Goal: Navigation & Orientation: Find specific page/section

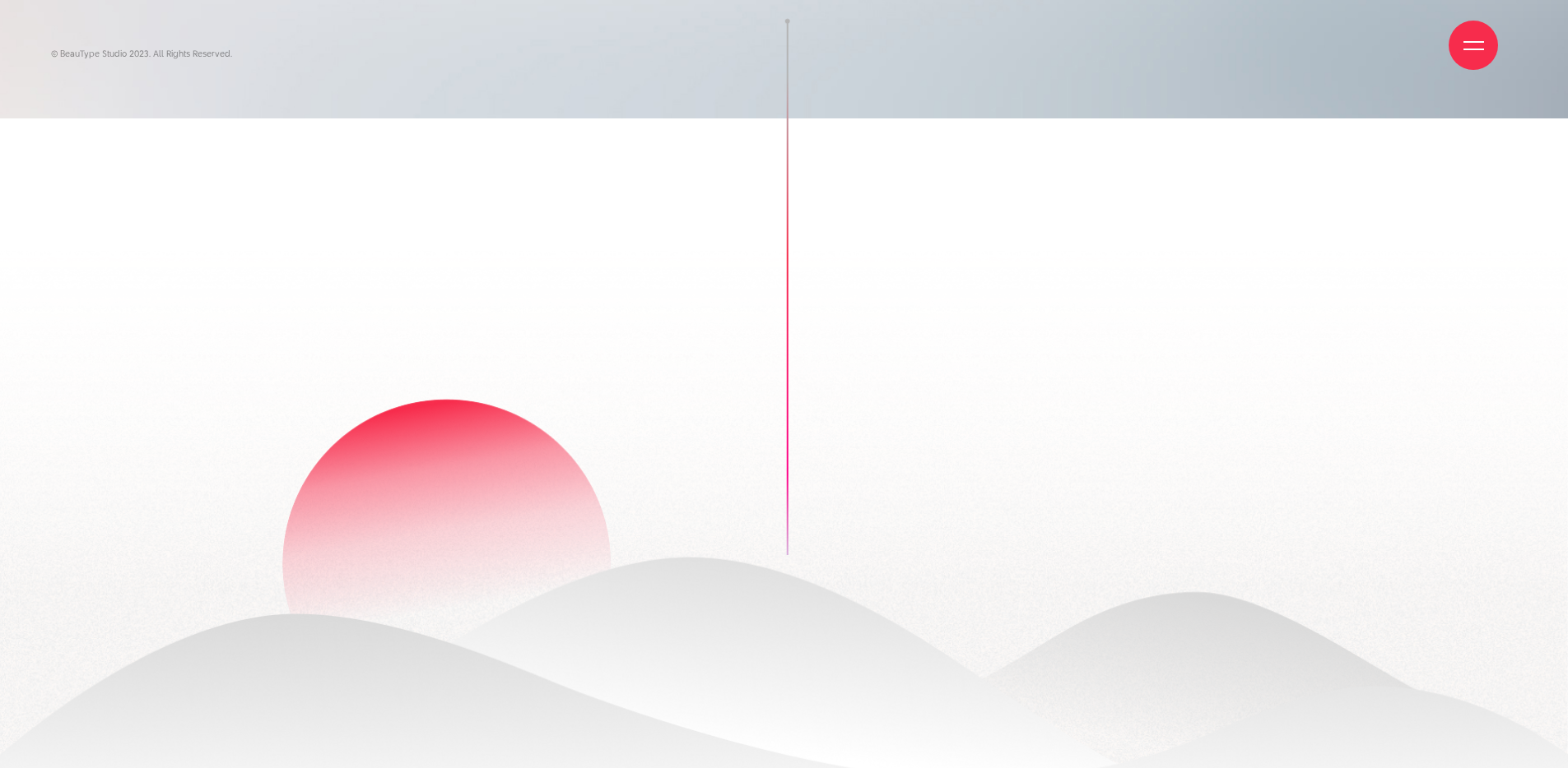
scroll to position [3, 0]
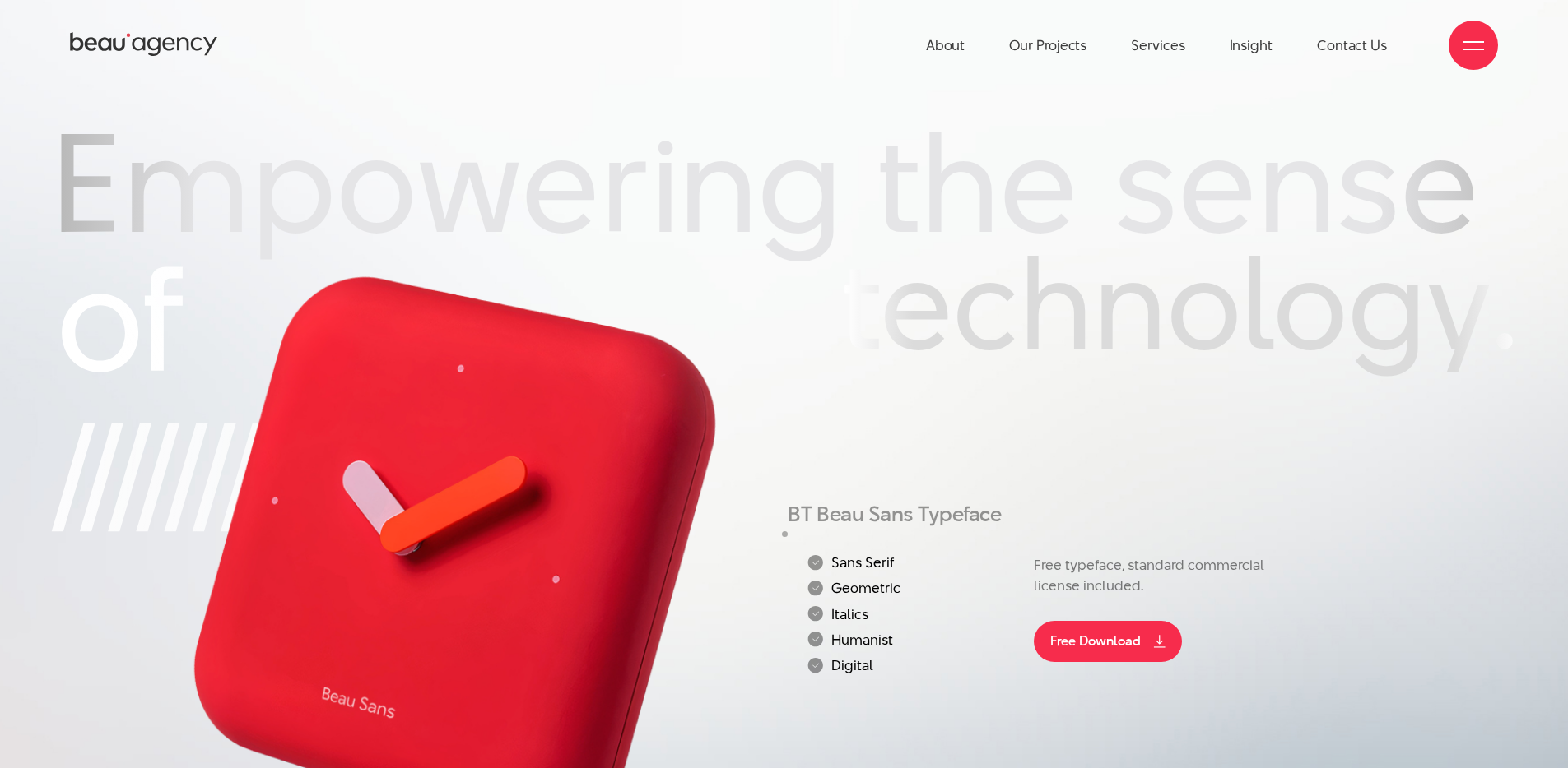
click at [154, 43] on icon at bounding box center [144, 45] width 148 height 29
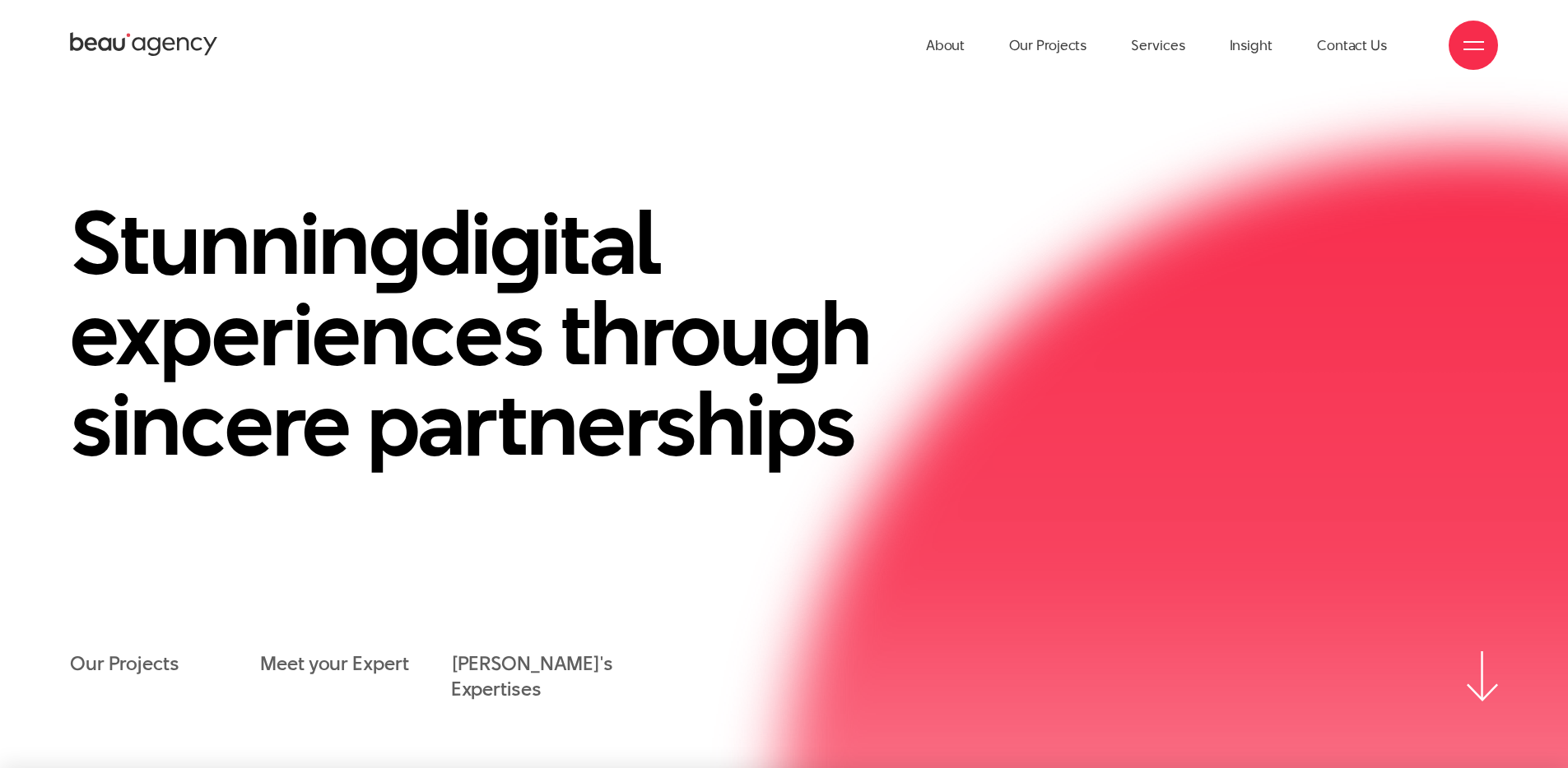
click at [1489, 663] on img at bounding box center [1482, 676] width 31 height 49
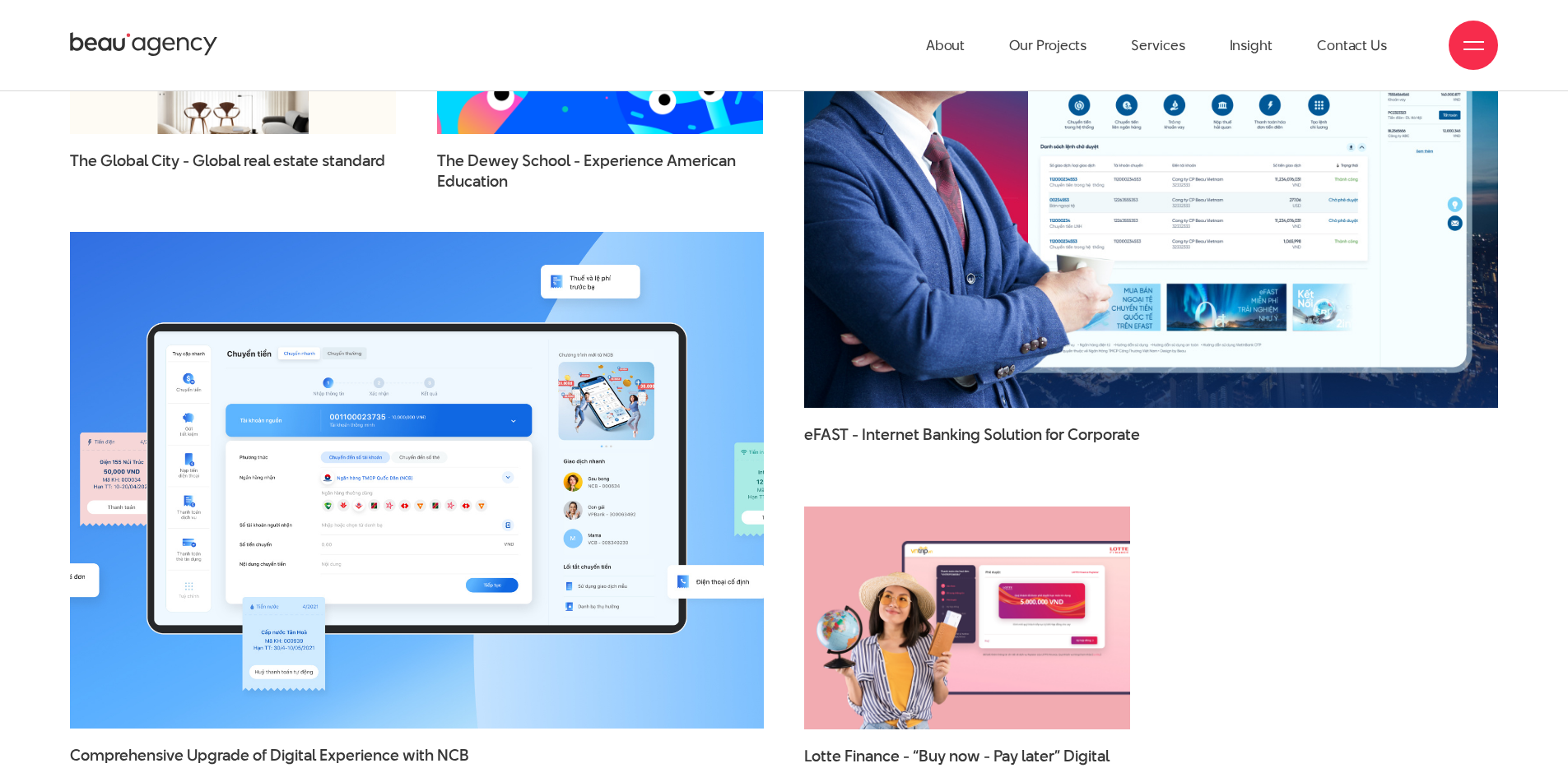
scroll to position [2542, 0]
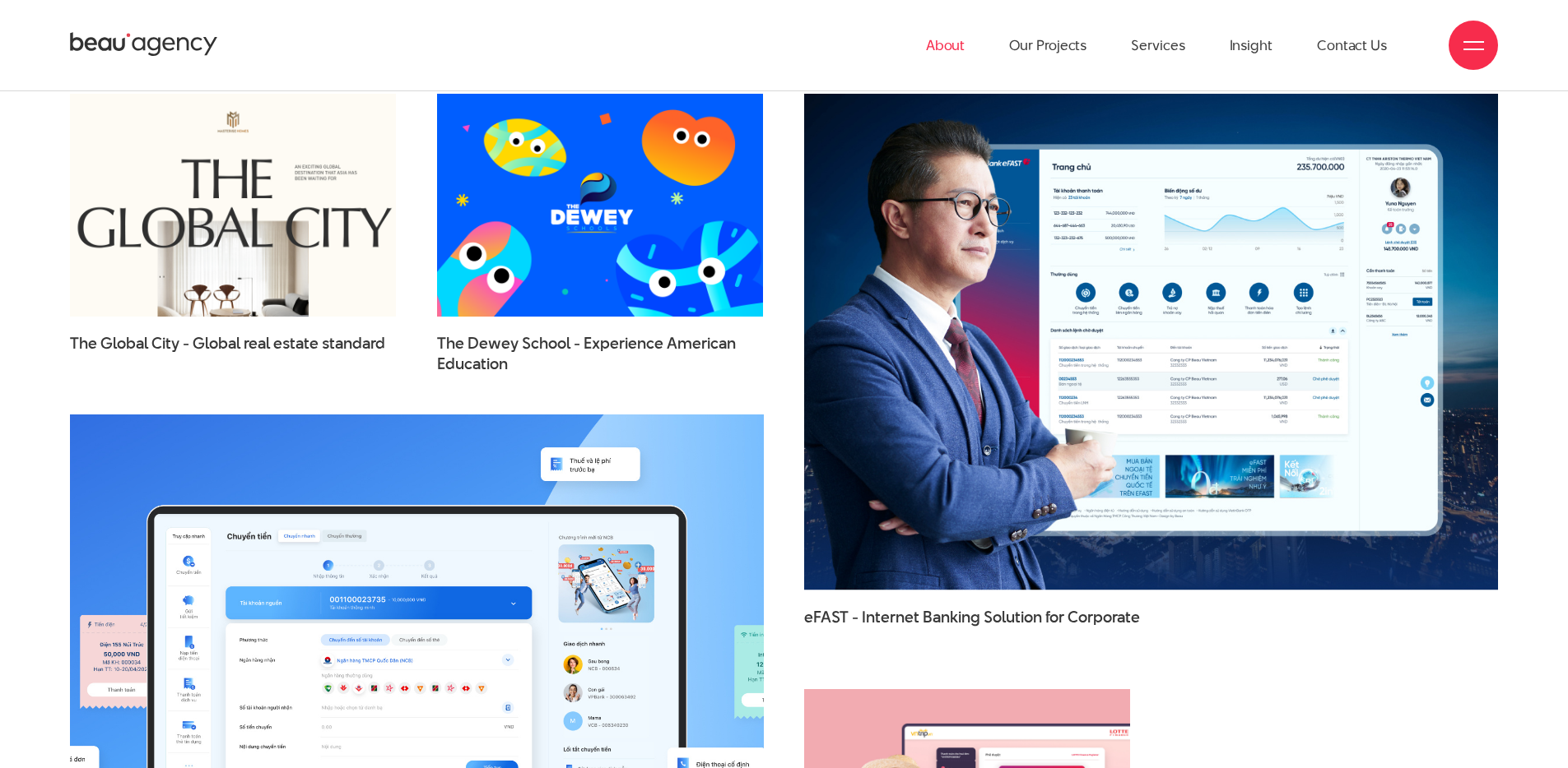
click at [951, 46] on link "About" at bounding box center [945, 45] width 39 height 90
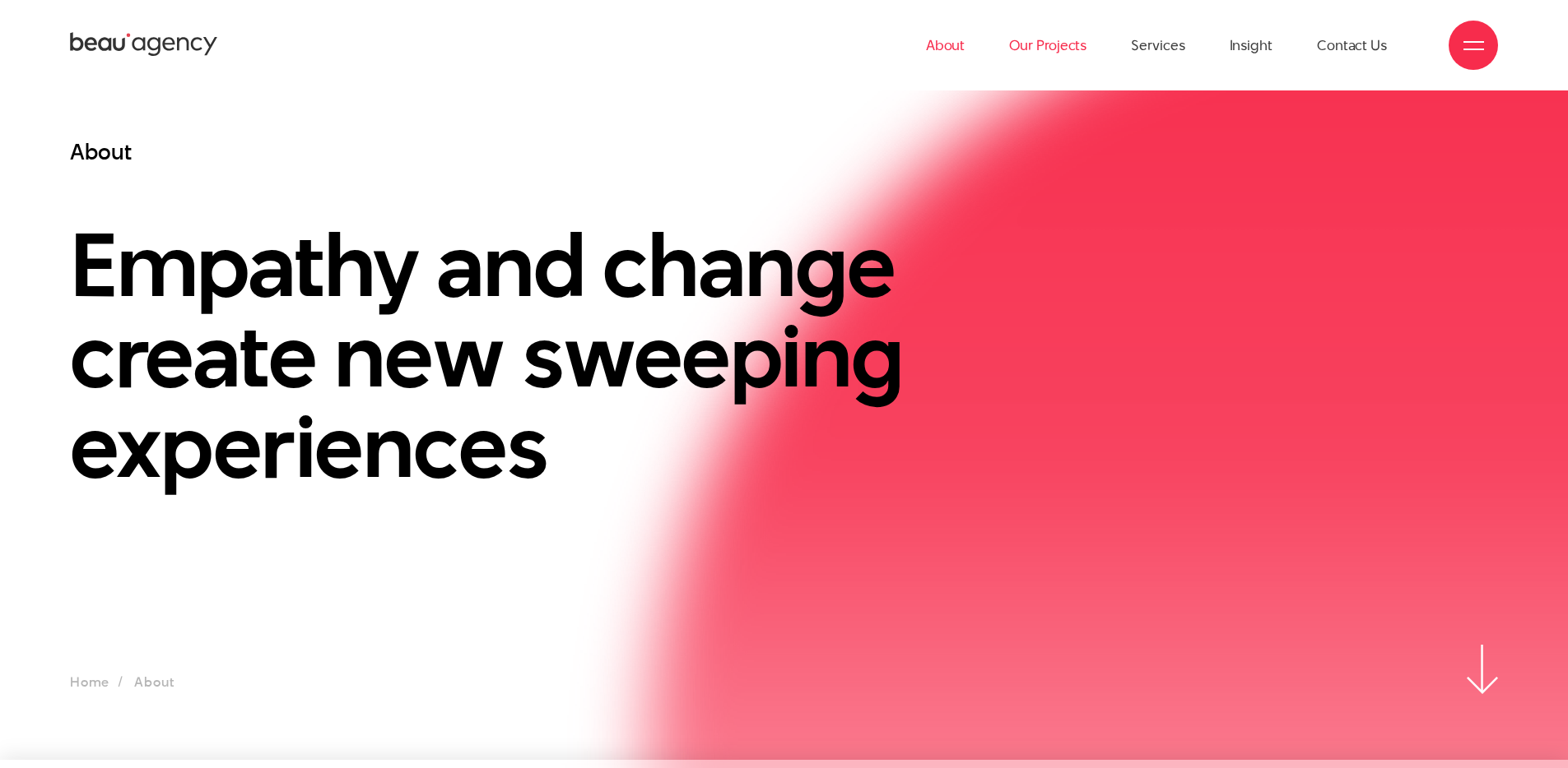
click at [1048, 54] on link "Our Projects" at bounding box center [1047, 45] width 78 height 90
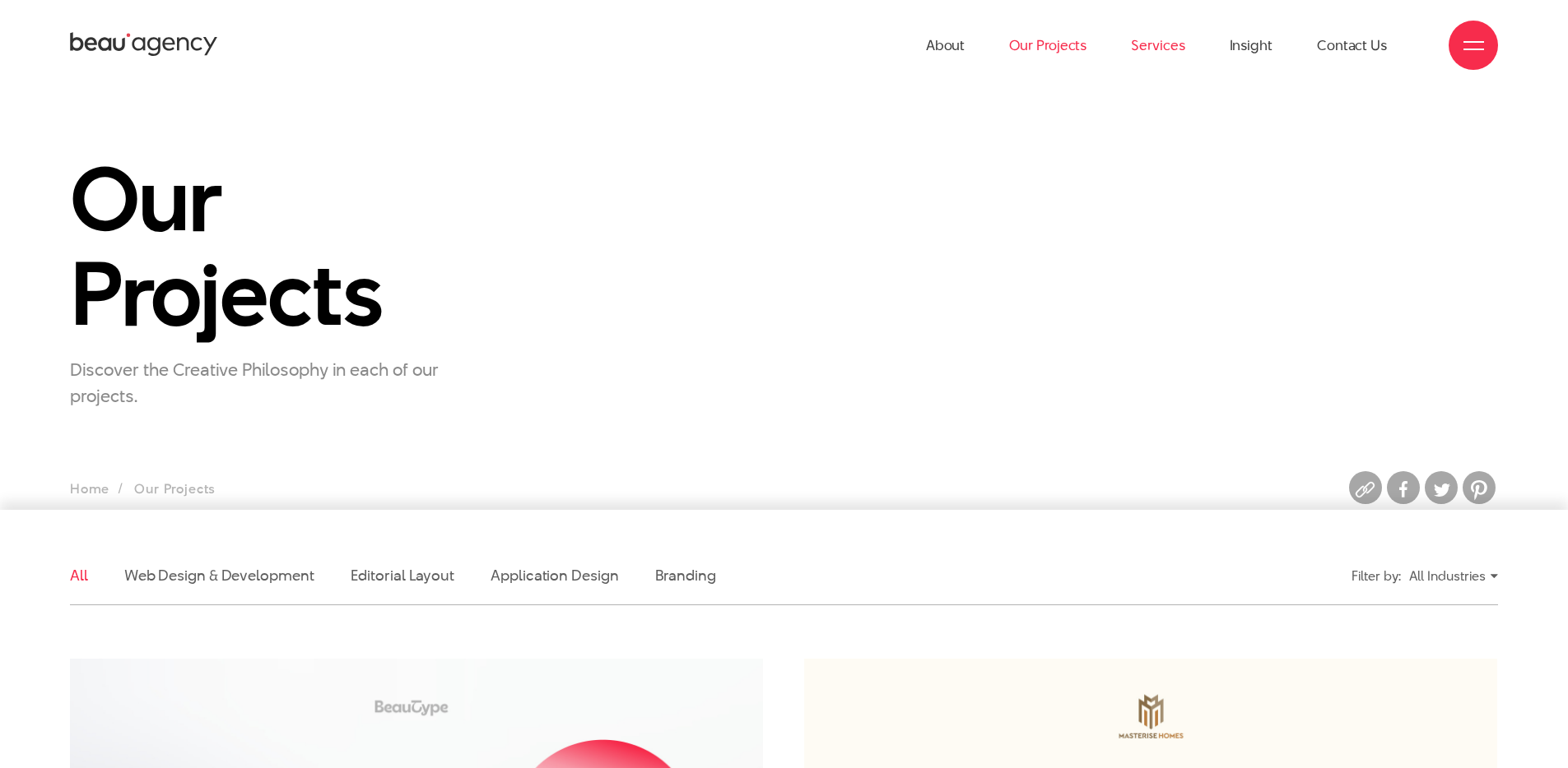
click at [1157, 51] on link "Services" at bounding box center [1157, 45] width 54 height 90
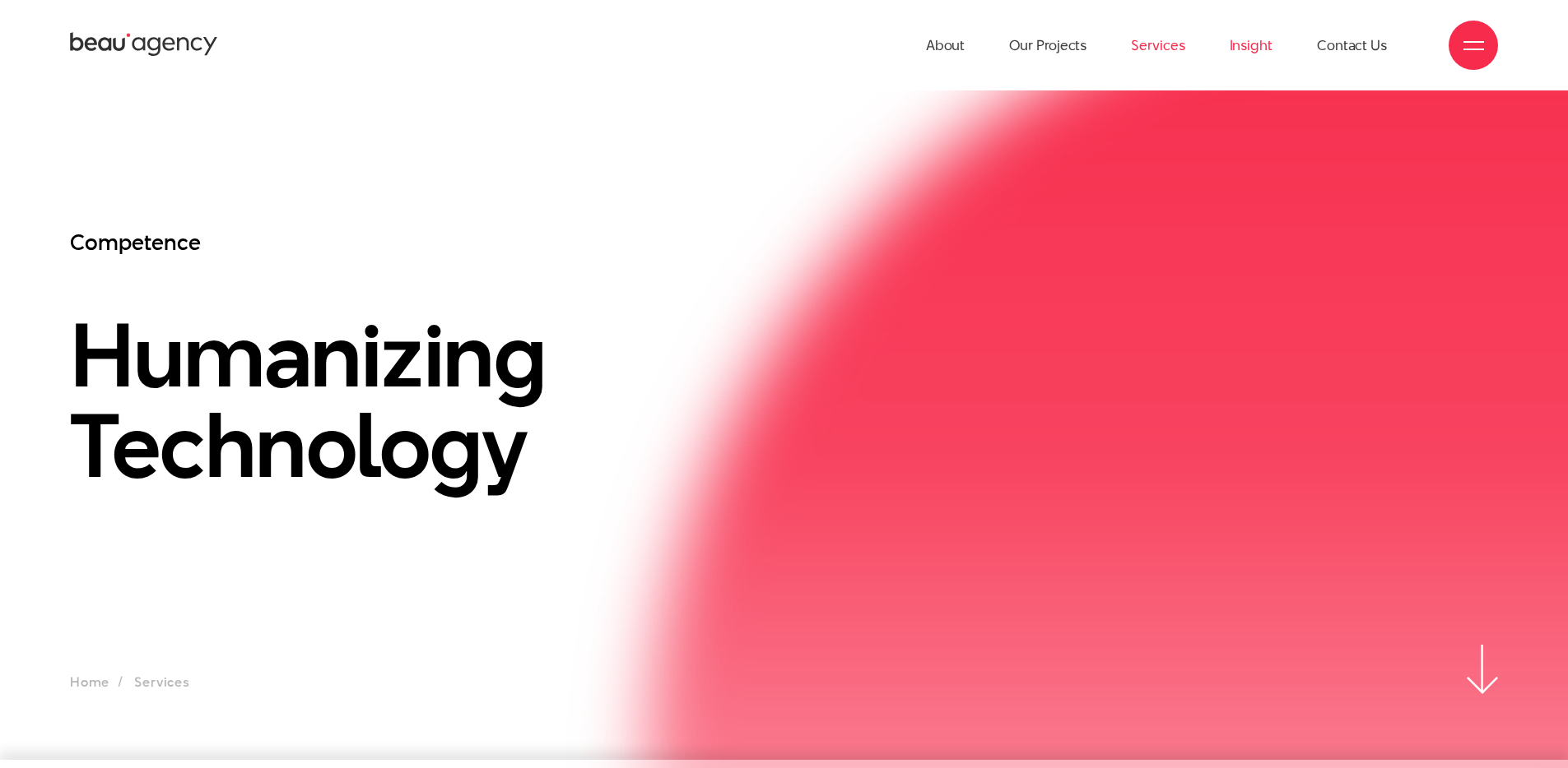
click at [1266, 56] on link "Insight" at bounding box center [1250, 45] width 43 height 90
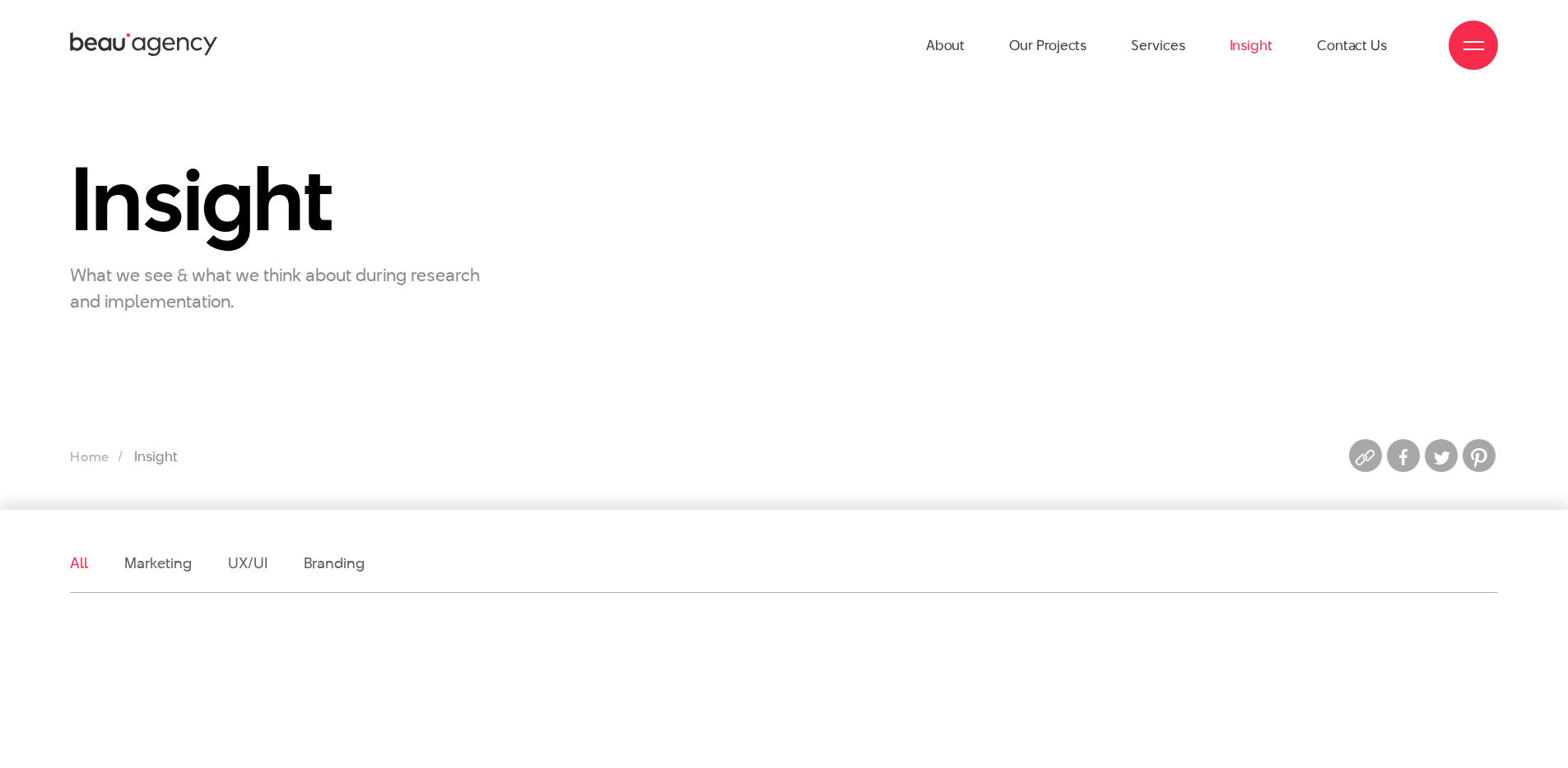
click at [1364, 61] on link "Contact Us" at bounding box center [1351, 45] width 70 height 90
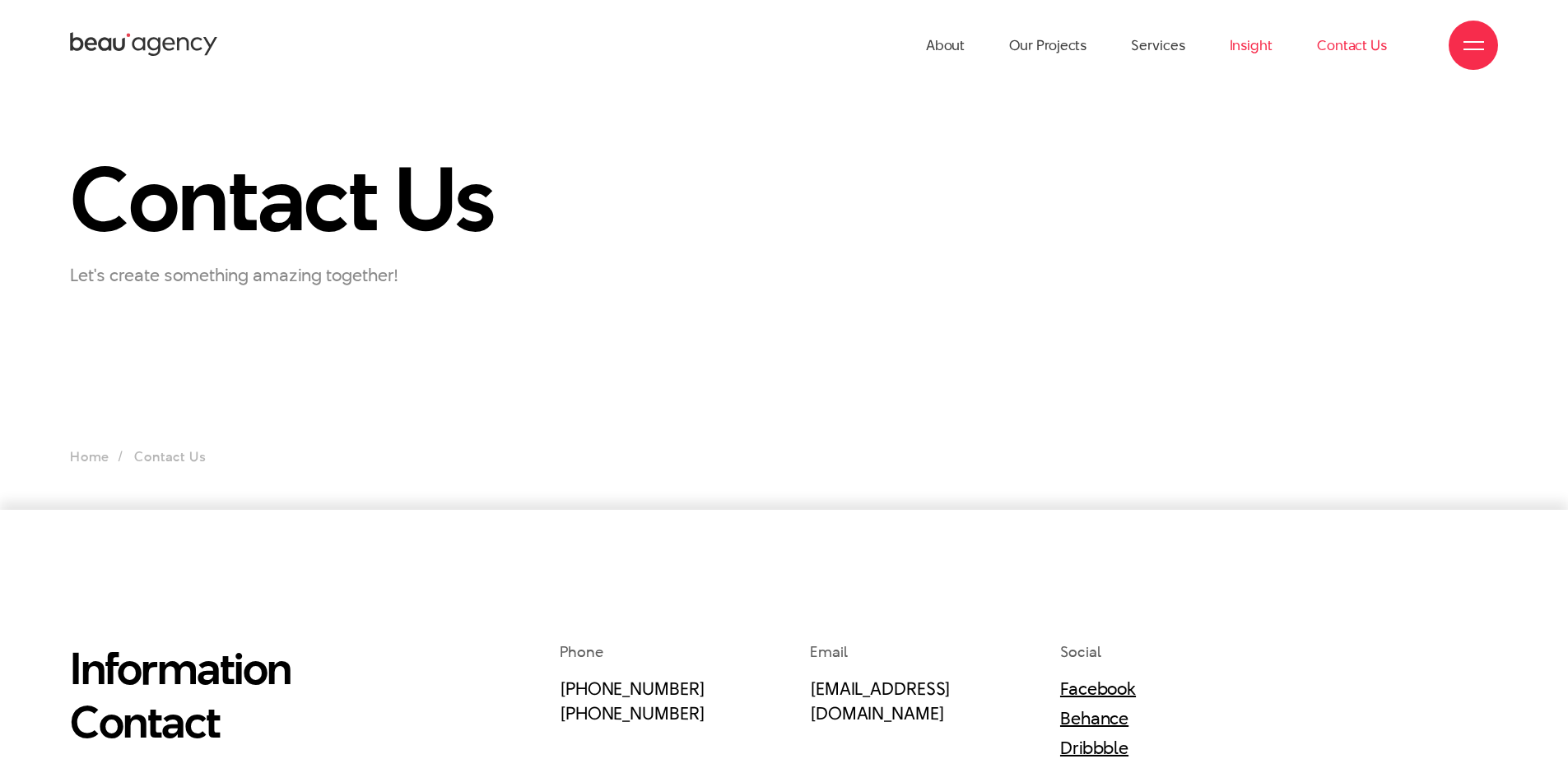
click at [1262, 41] on link "Insight" at bounding box center [1250, 45] width 43 height 90
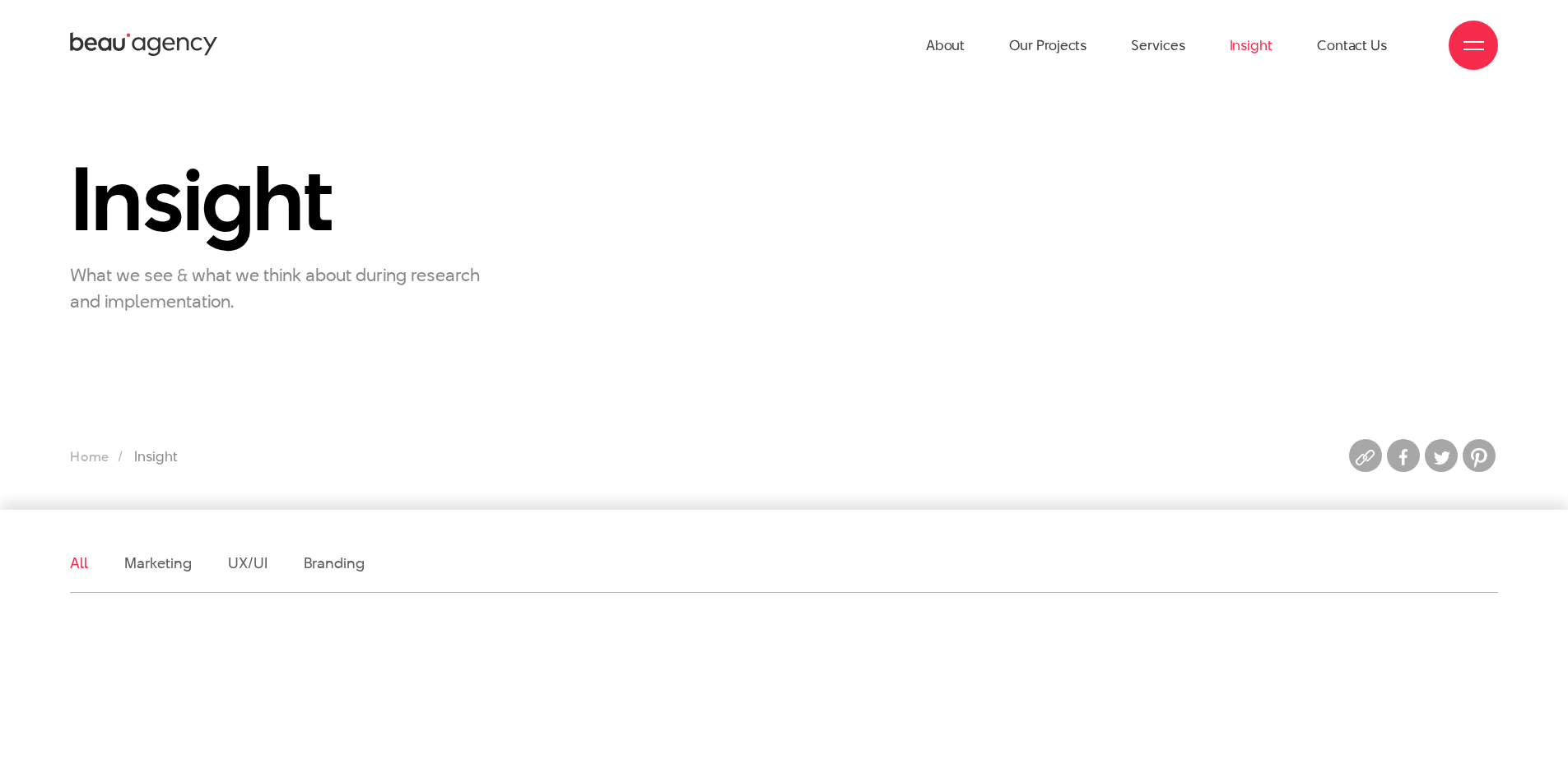
click at [1189, 52] on ul "About Our Projects Services Insight Contact Us" at bounding box center [1156, 45] width 461 height 90
click at [1183, 49] on link "Services" at bounding box center [1157, 45] width 54 height 90
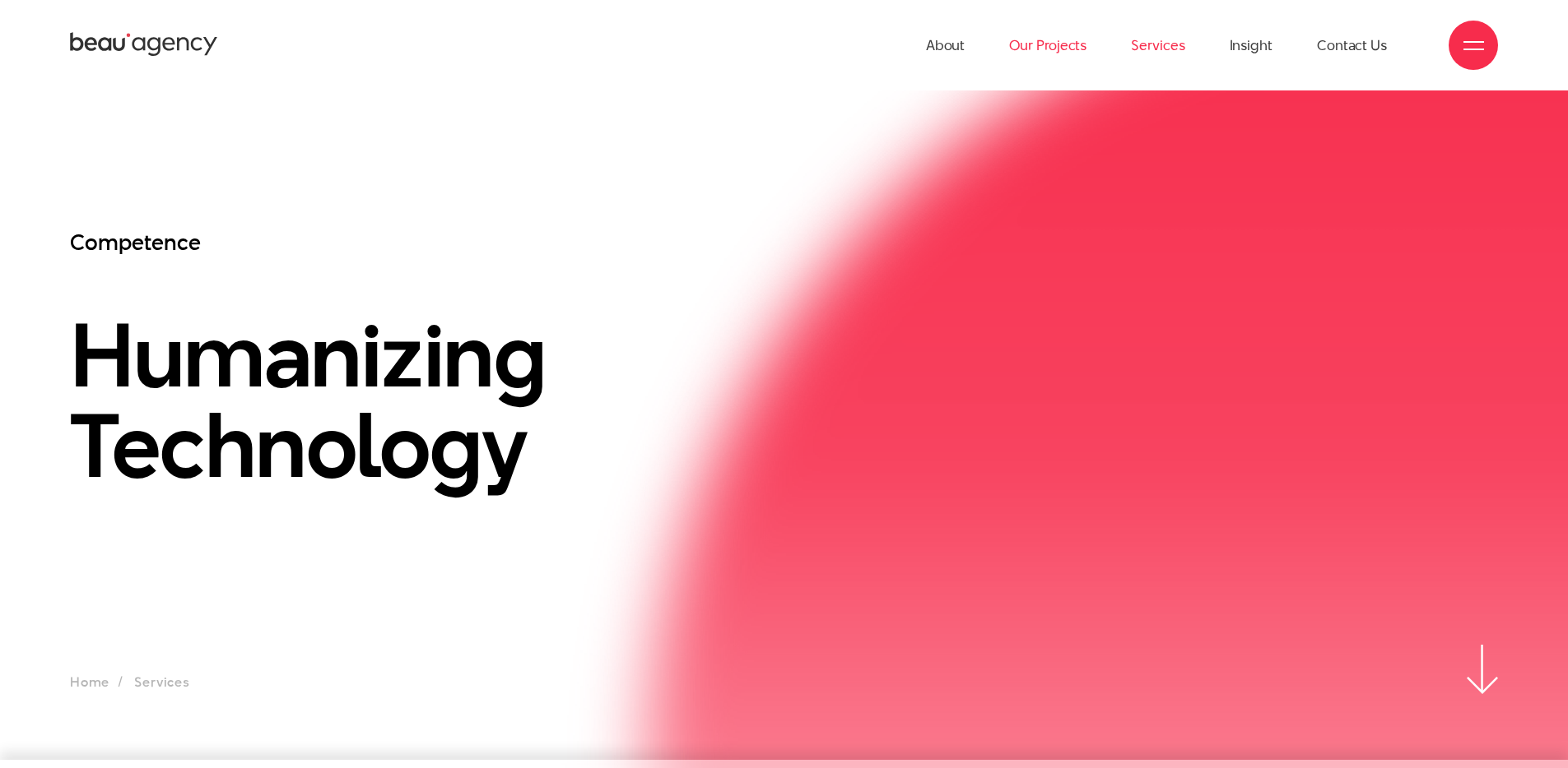
click at [1071, 45] on link "Our Projects" at bounding box center [1047, 45] width 78 height 90
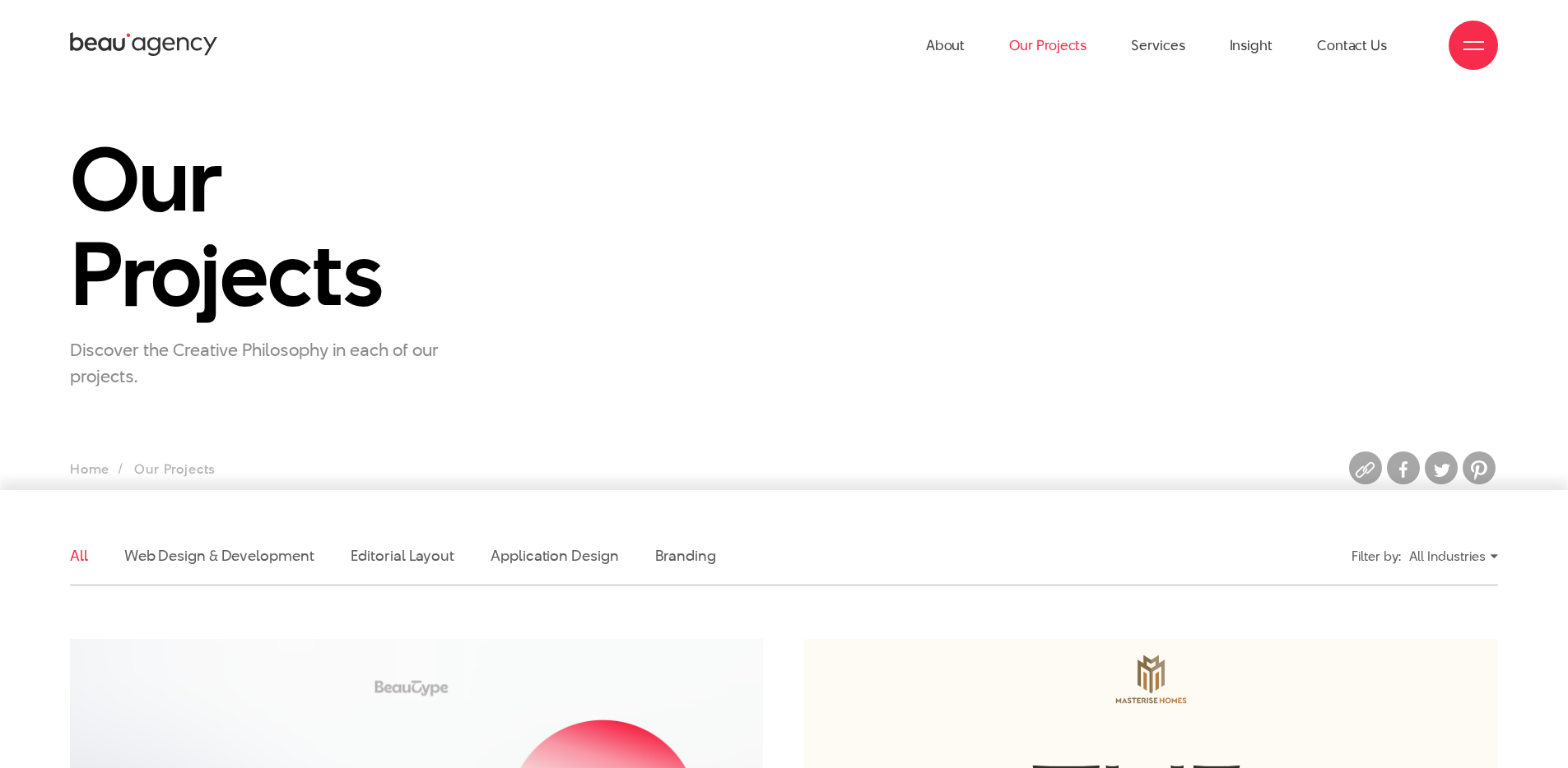
scroll to position [580, 0]
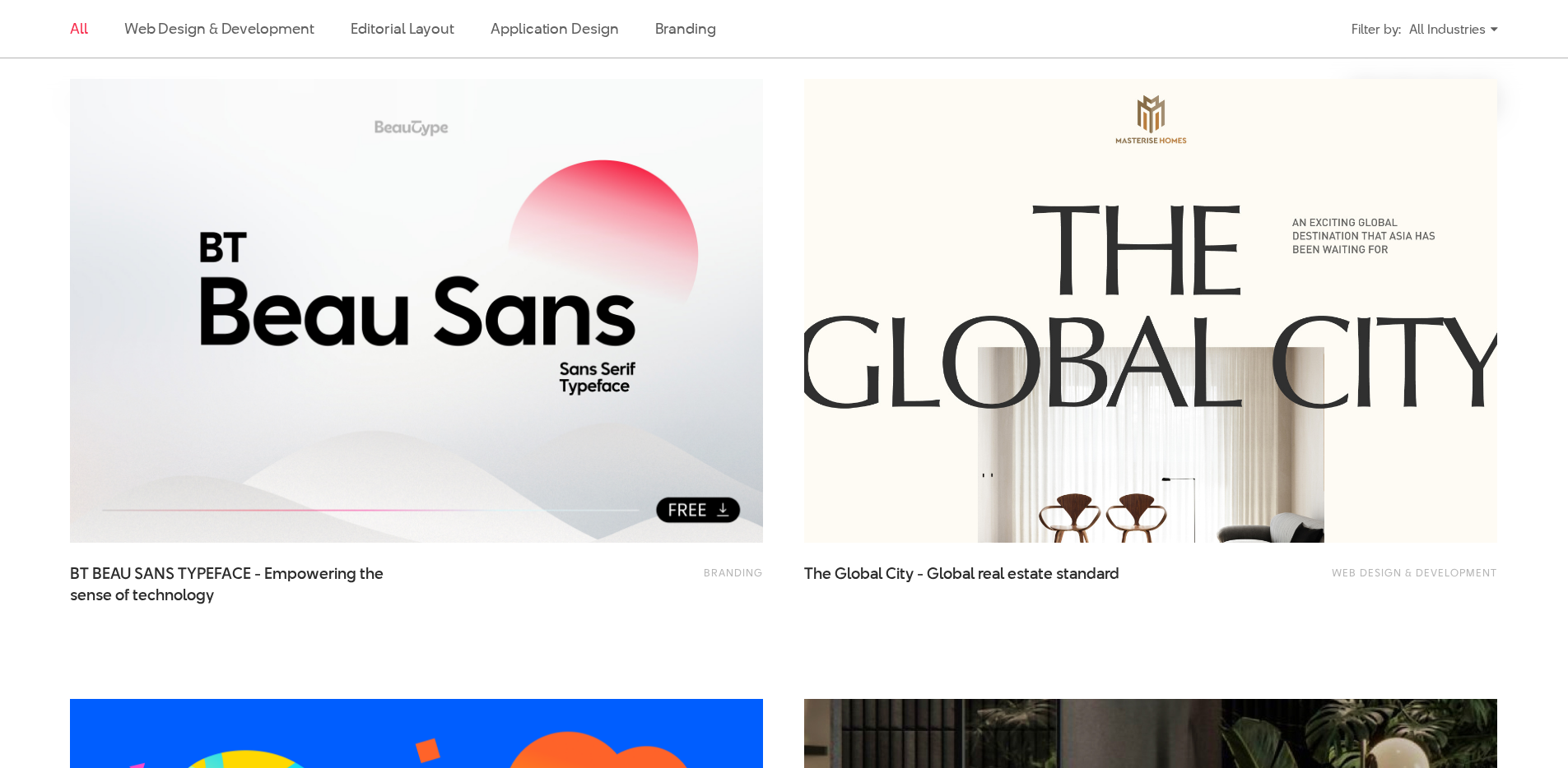
click at [1060, 219] on img at bounding box center [1150, 310] width 762 height 510
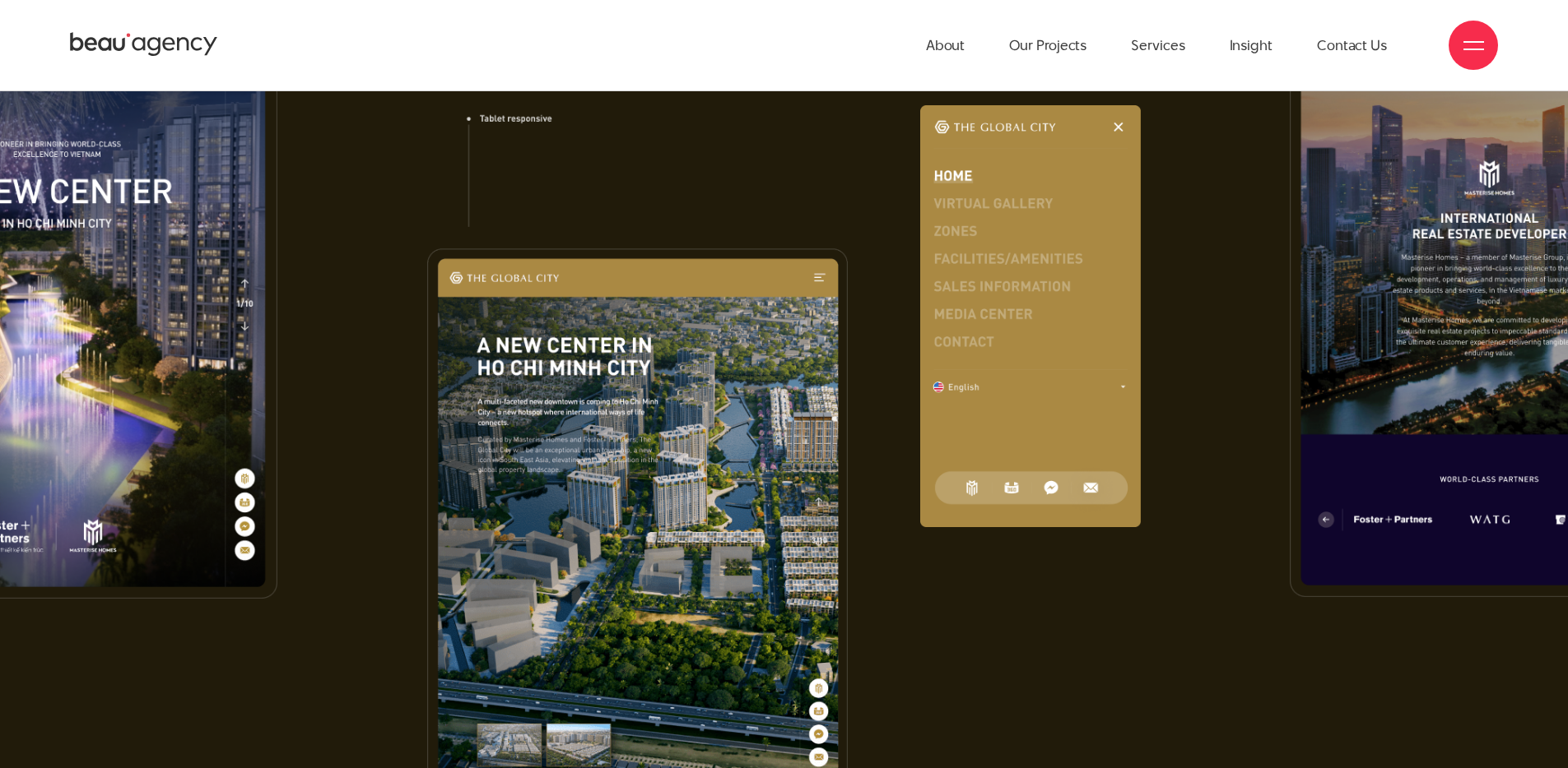
scroll to position [12005, 0]
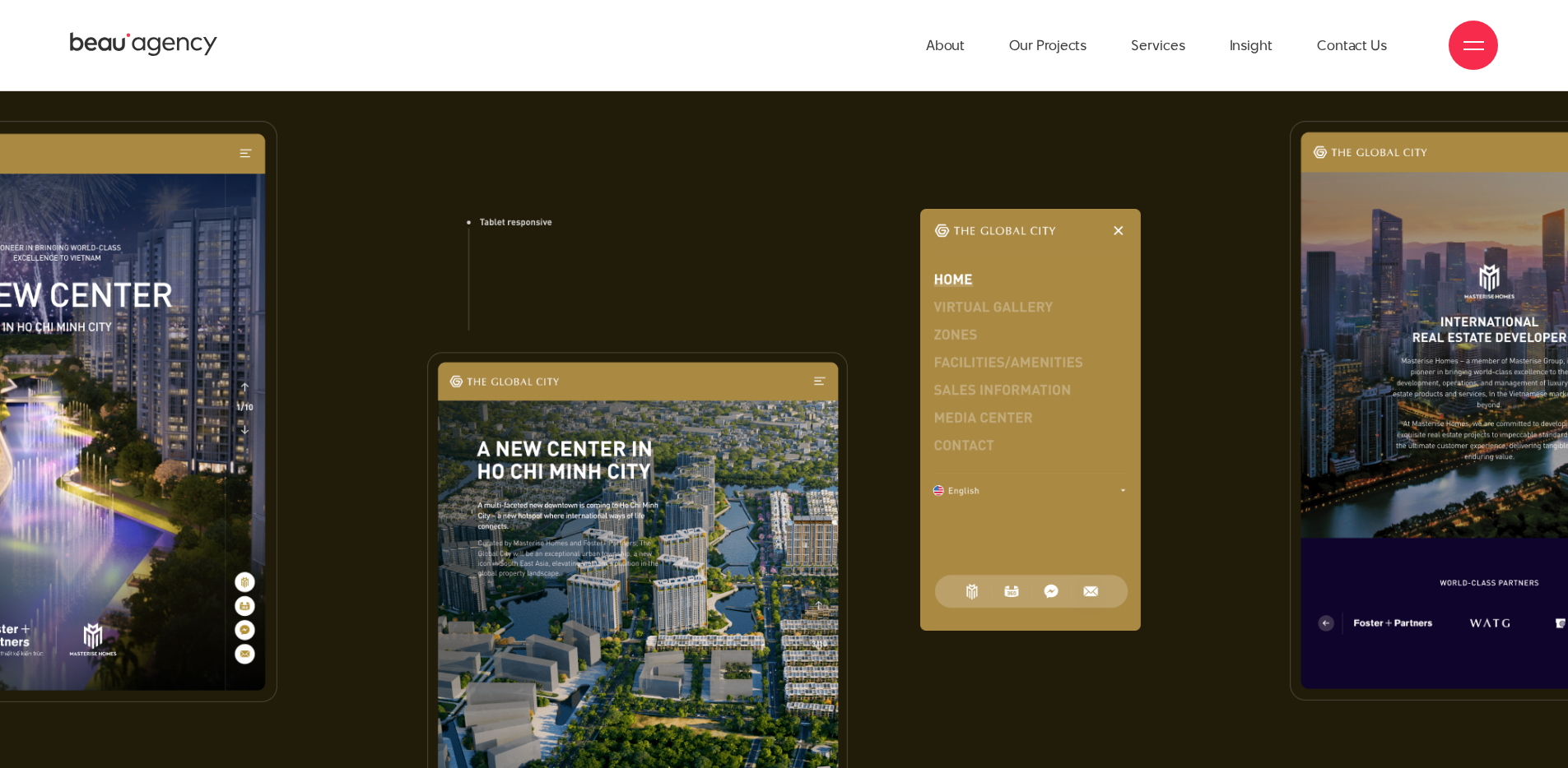
click at [851, 398] on div at bounding box center [660, 513] width 493 height 786
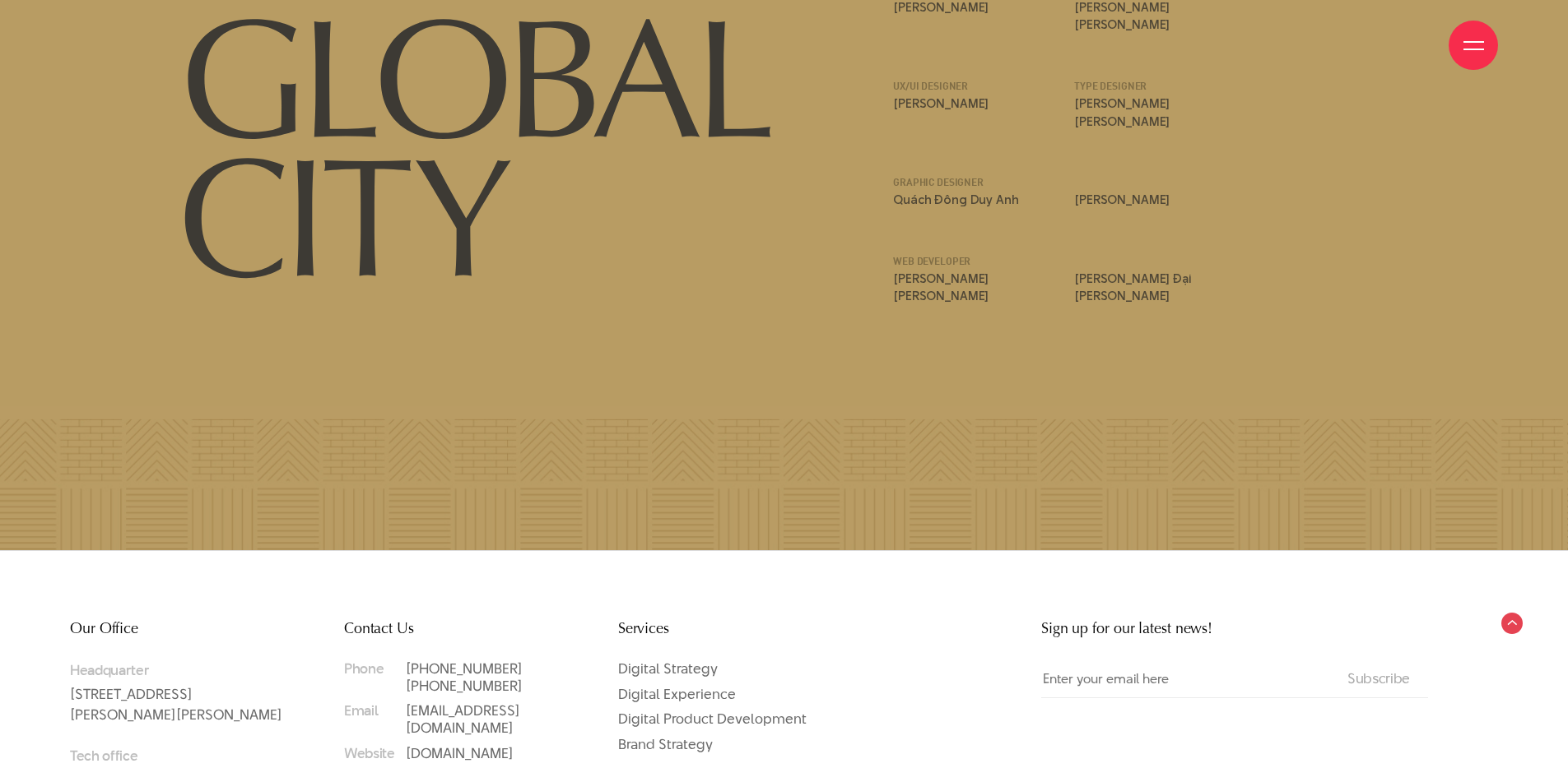
scroll to position [22866, 0]
